Goal: Task Accomplishment & Management: Use online tool/utility

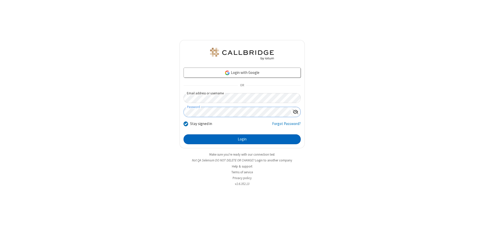
click at [242, 139] on button "Login" at bounding box center [241, 139] width 117 height 10
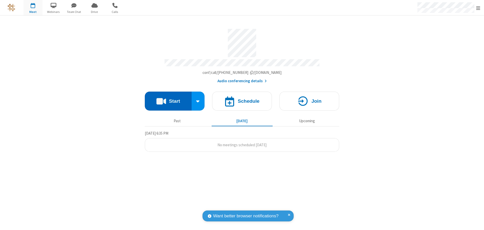
click at [168, 99] on button "Start" at bounding box center [168, 101] width 47 height 19
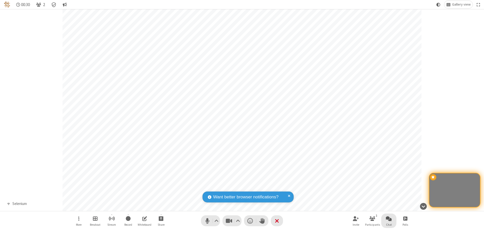
click at [389, 218] on span "Open chat" at bounding box center [389, 218] width 6 height 6
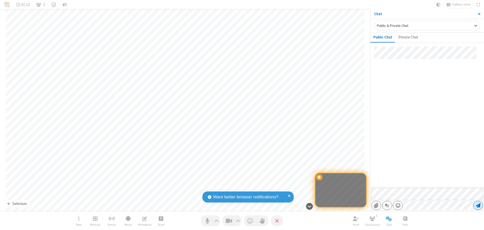
click at [478, 205] on span "Send message" at bounding box center [478, 205] width 5 height 5
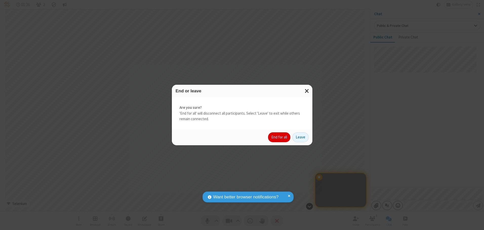
click at [279, 137] on button "End for all" at bounding box center [279, 137] width 22 height 10
